Goal: Task Accomplishment & Management: Use online tool/utility

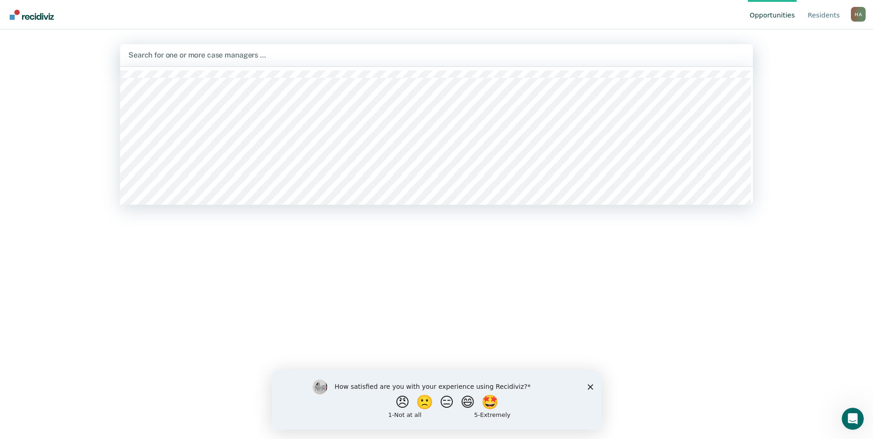
click at [348, 57] on div at bounding box center [436, 55] width 616 height 11
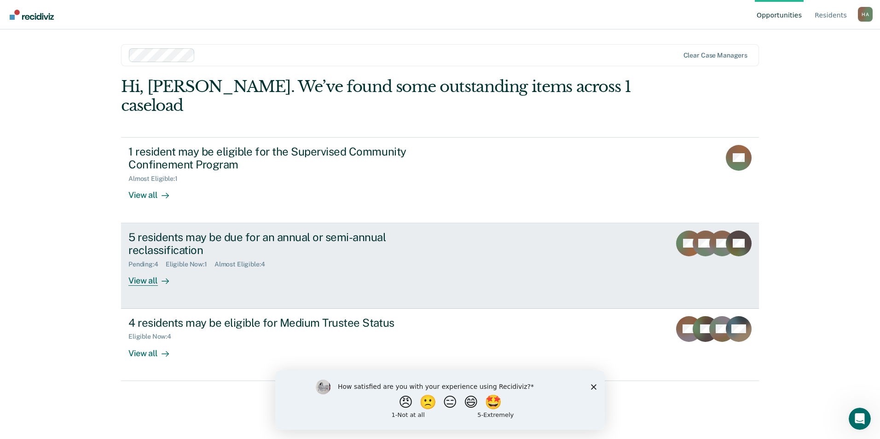
click at [145, 268] on div "View all" at bounding box center [154, 277] width 52 height 18
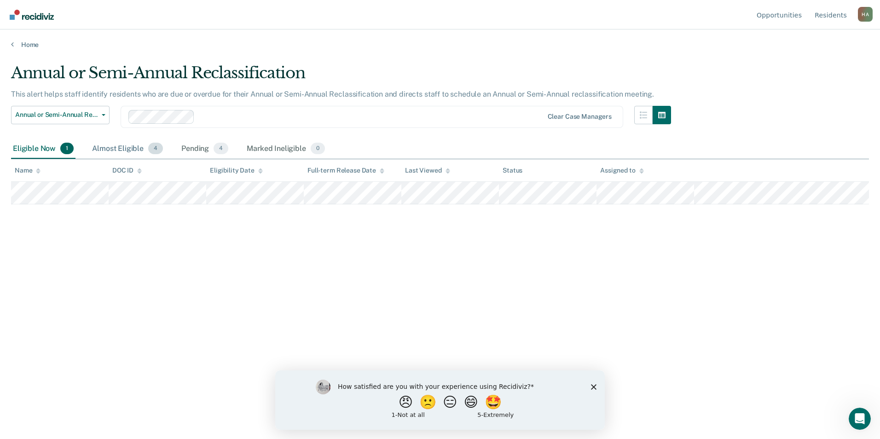
click at [111, 151] on div "Almost Eligible 4" at bounding box center [127, 149] width 75 height 20
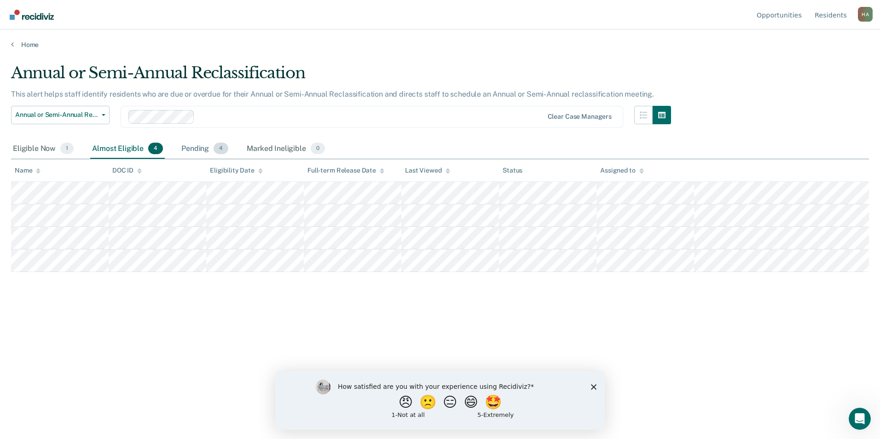
click at [195, 147] on div "Pending 4" at bounding box center [204, 149] width 51 height 20
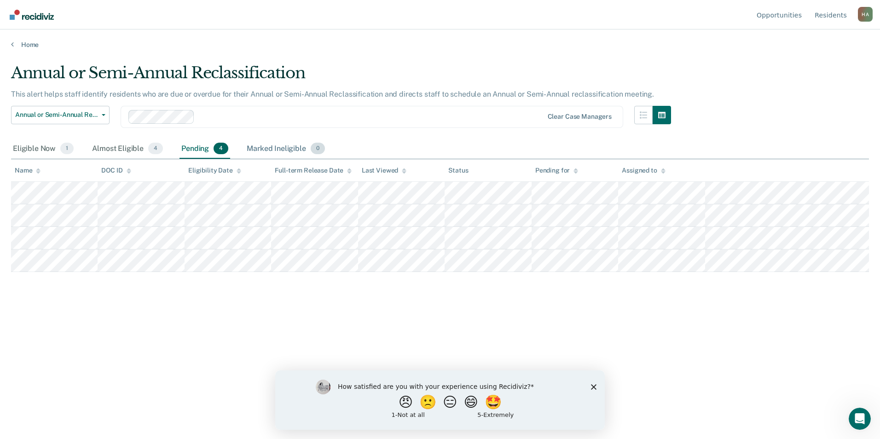
click at [277, 148] on div "Marked Ineligible 0" at bounding box center [286, 149] width 82 height 20
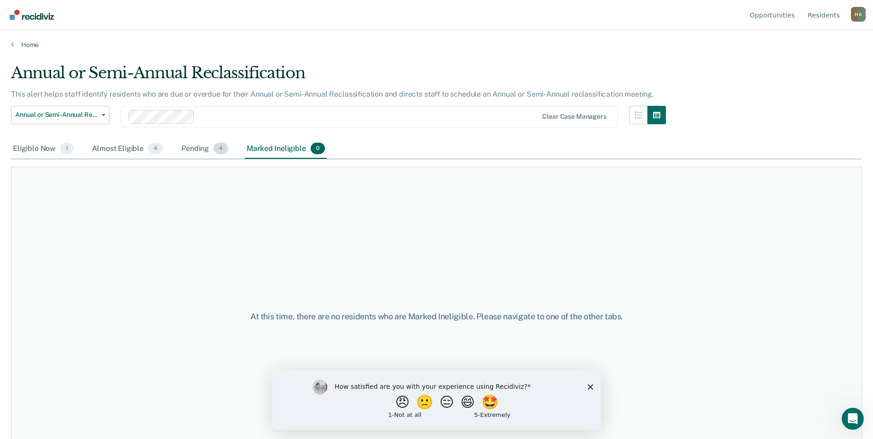
click at [200, 148] on div "Pending 4" at bounding box center [204, 149] width 51 height 20
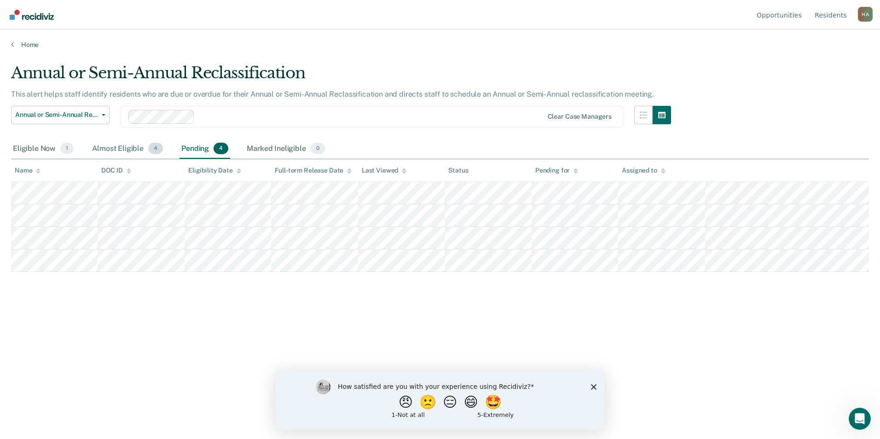
click at [117, 147] on div "Almost Eligible 4" at bounding box center [127, 149] width 75 height 20
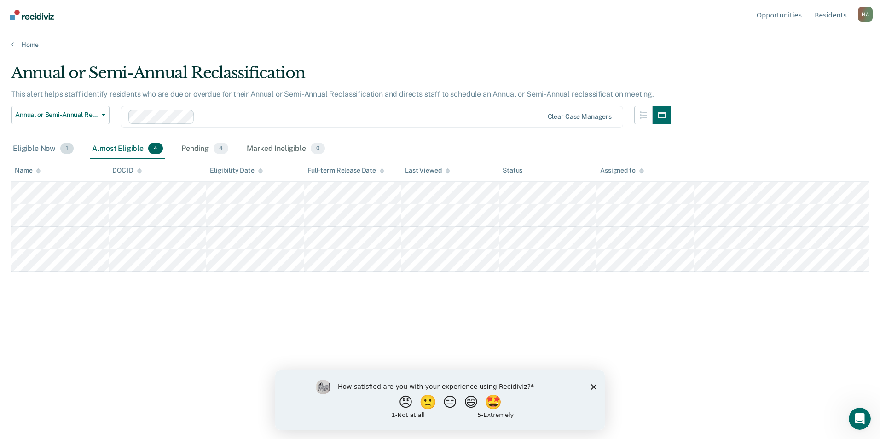
click at [46, 147] on div "Eligible Now 1" at bounding box center [43, 149] width 64 height 20
